Goal: Information Seeking & Learning: Learn about a topic

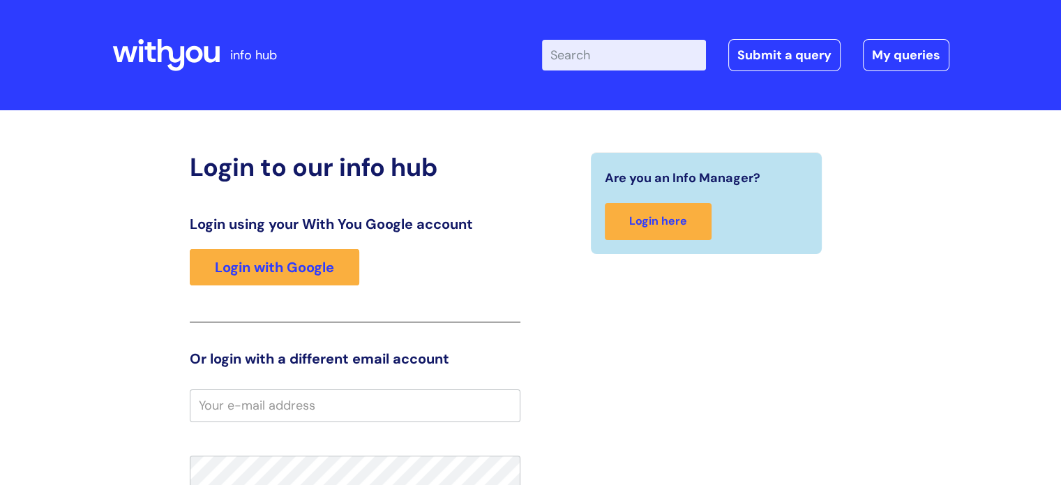
drag, startPoint x: 0, startPoint y: 0, endPoint x: 540, endPoint y: 148, distance: 559.7
click at [540, 148] on div "Login to our info hub Login using your With You Google account Login with Googl…" at bounding box center [530, 419] width 837 height 591
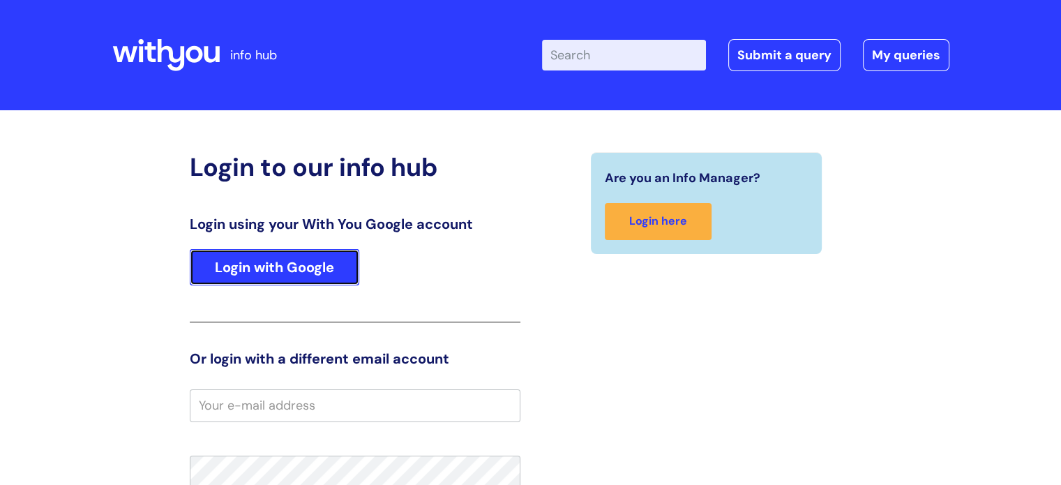
click at [273, 270] on link "Login with Google" at bounding box center [274, 267] width 169 height 36
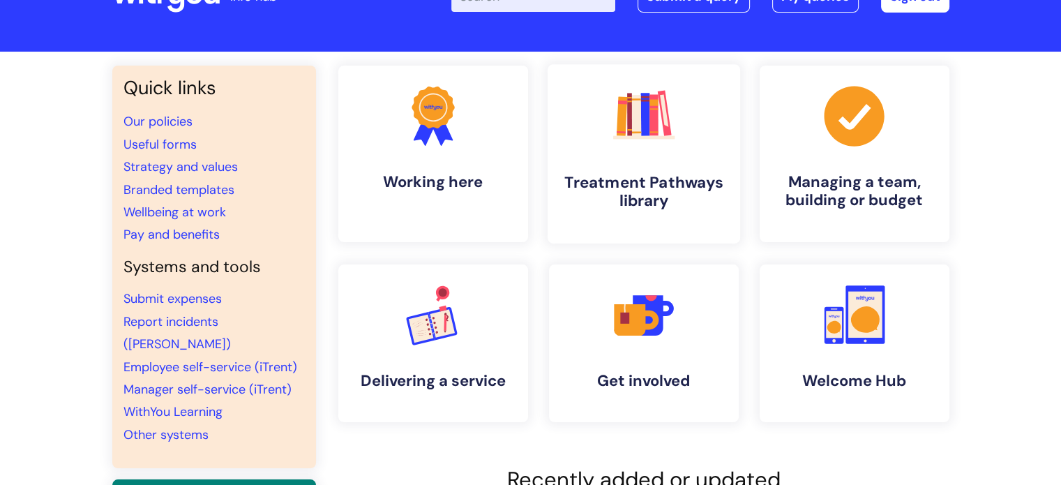
scroll to position [60, 0]
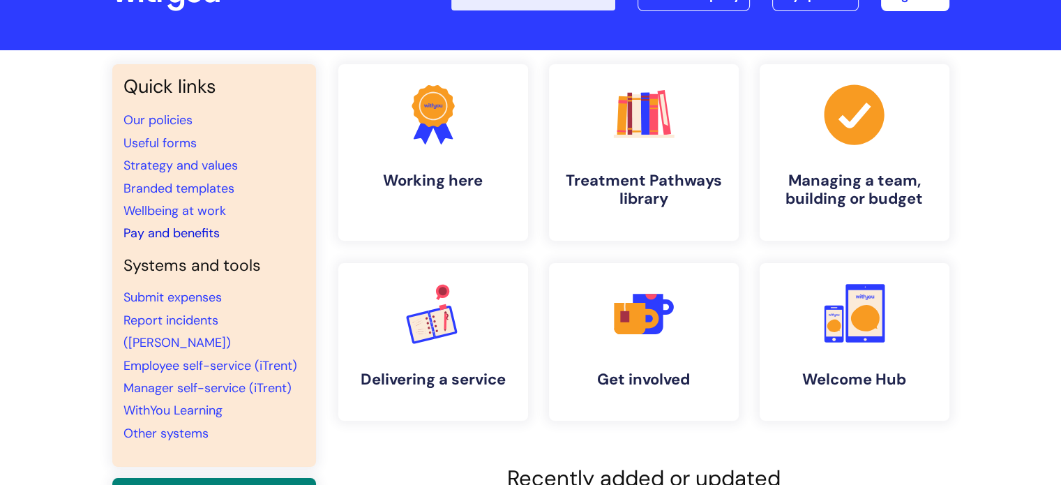
click at [199, 230] on link "Pay and benefits" at bounding box center [171, 233] width 96 height 17
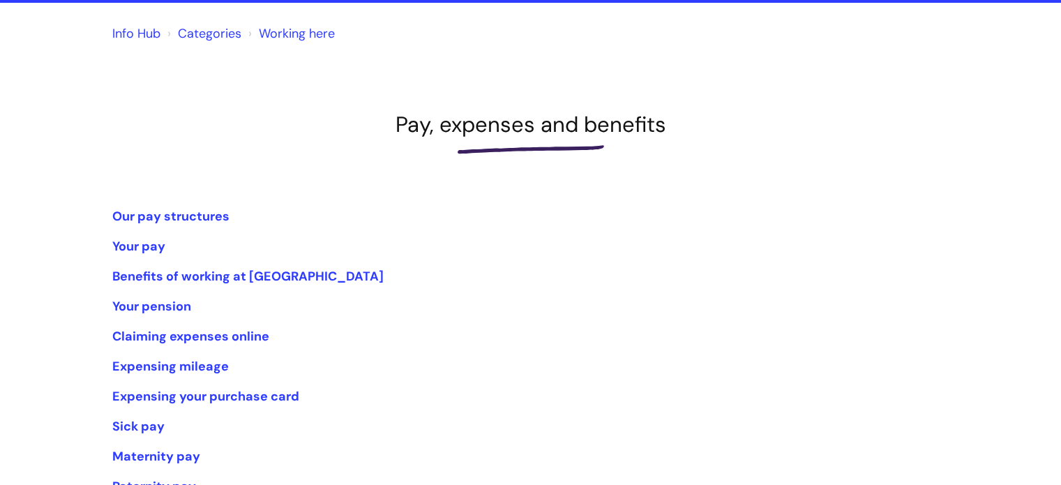
scroll to position [109, 0]
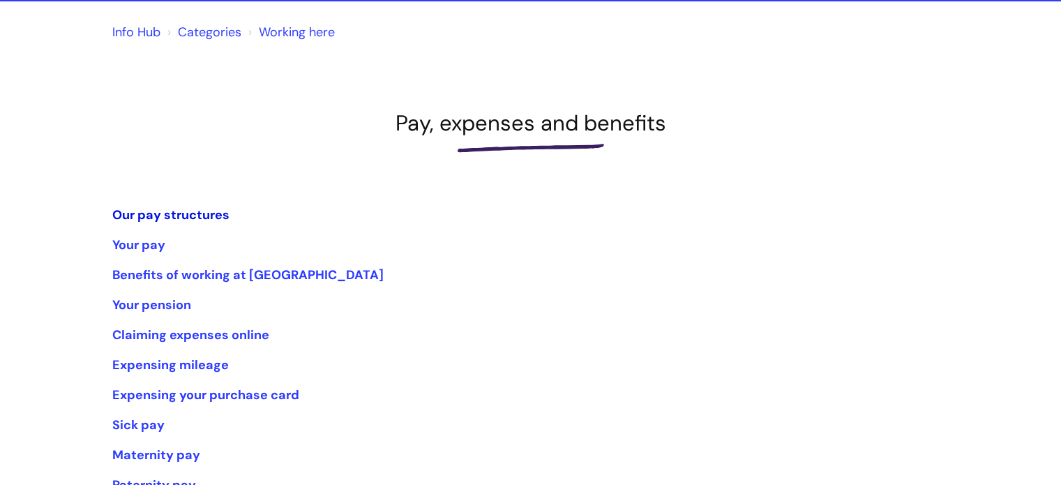
click at [168, 213] on link "Our pay structures" at bounding box center [170, 214] width 117 height 17
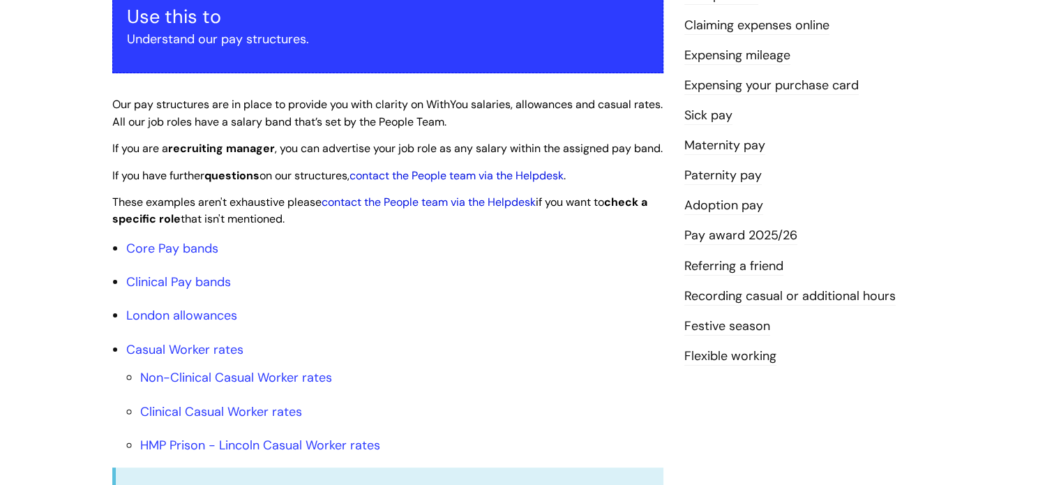
scroll to position [283, 0]
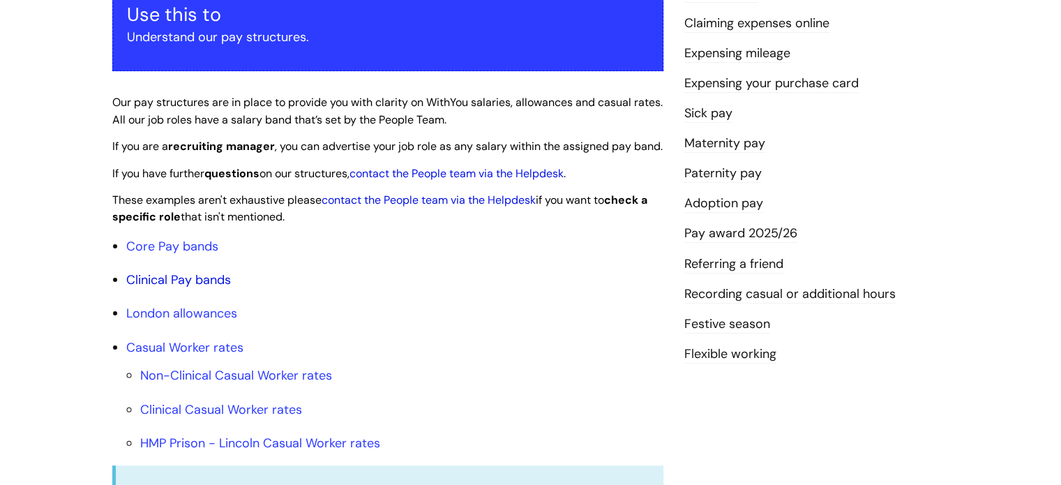
click at [198, 288] on link "Clinical Pay bands" at bounding box center [178, 279] width 105 height 17
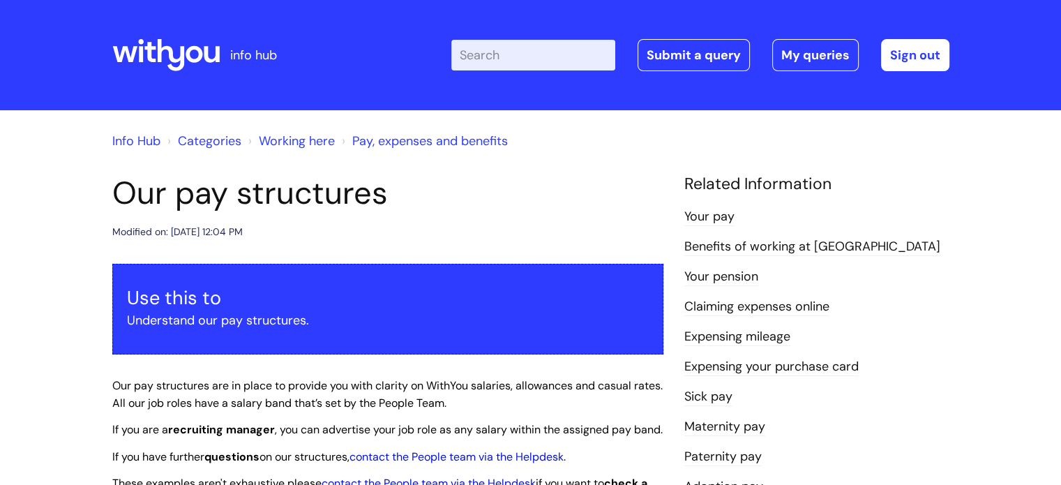
click at [703, 217] on link "Your pay" at bounding box center [709, 217] width 50 height 18
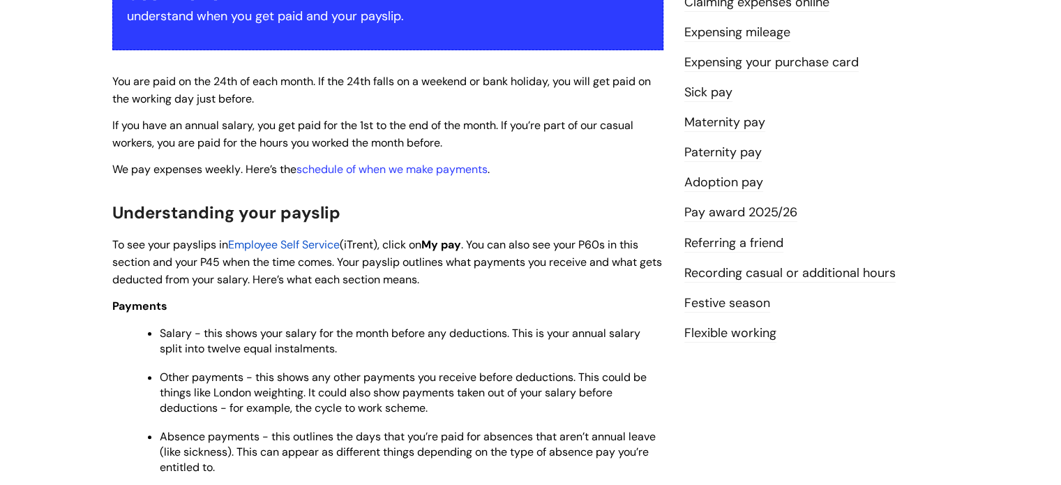
scroll to position [307, 0]
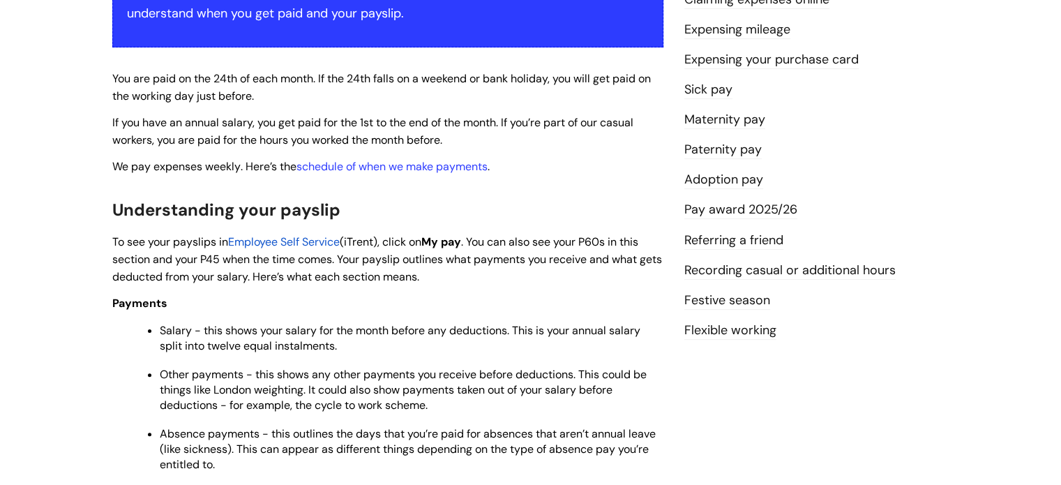
click at [332, 245] on span "Employee Self Service" at bounding box center [284, 241] width 112 height 15
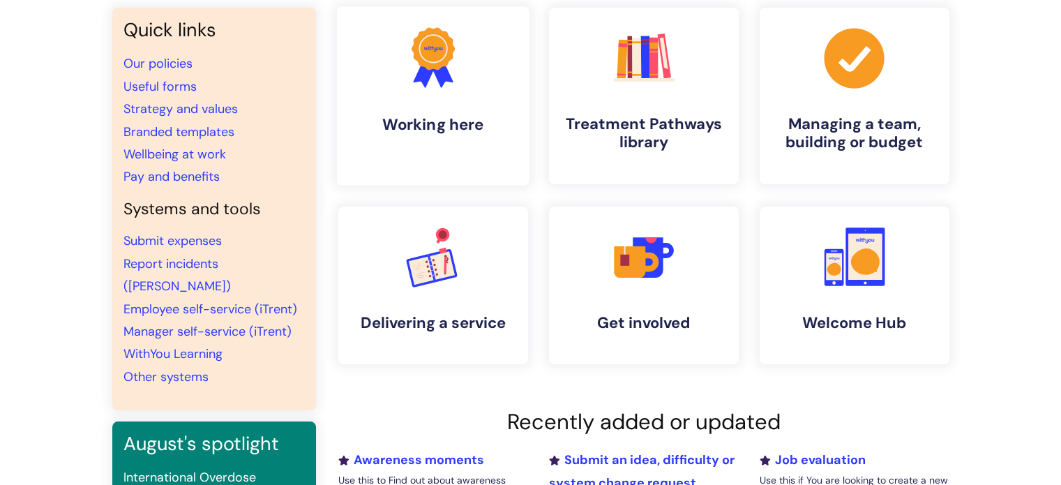
scroll to position [117, 0]
click at [197, 345] on link "WithYou Learning" at bounding box center [172, 353] width 99 height 17
